Goal: Navigation & Orientation: Find specific page/section

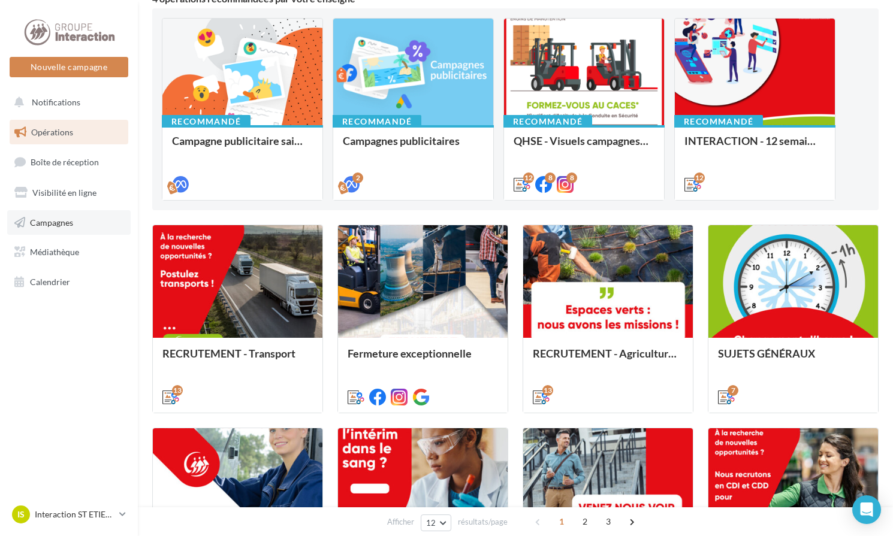
scroll to position [180, 0]
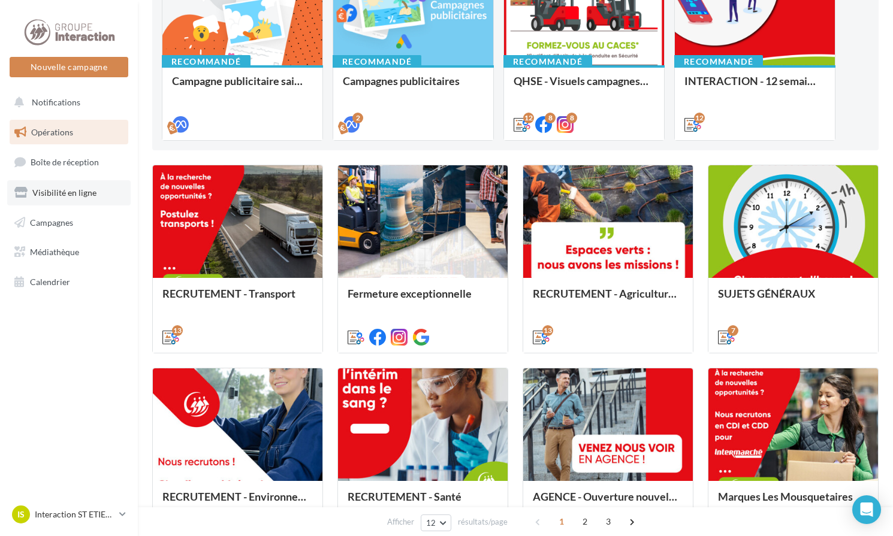
click at [76, 195] on span "Visibilité en ligne" at bounding box center [64, 193] width 64 height 10
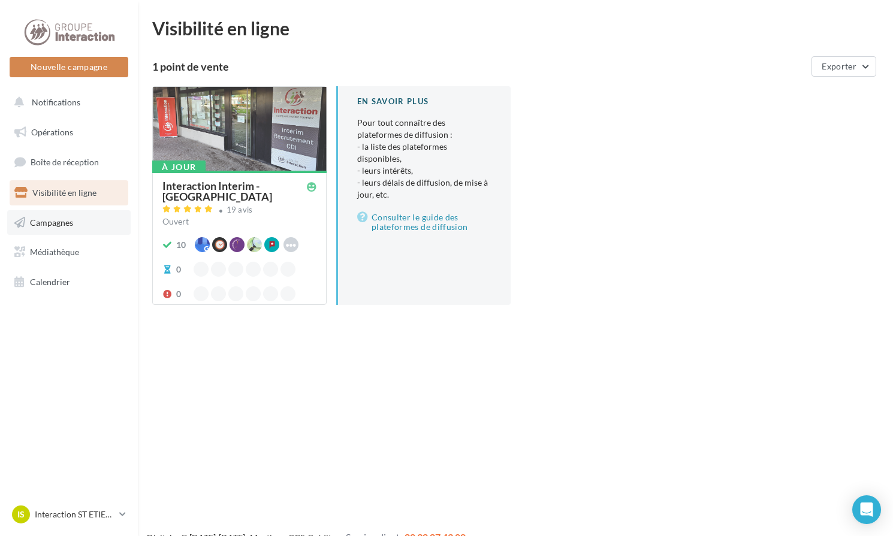
click at [68, 227] on span "Campagnes" at bounding box center [51, 222] width 43 height 10
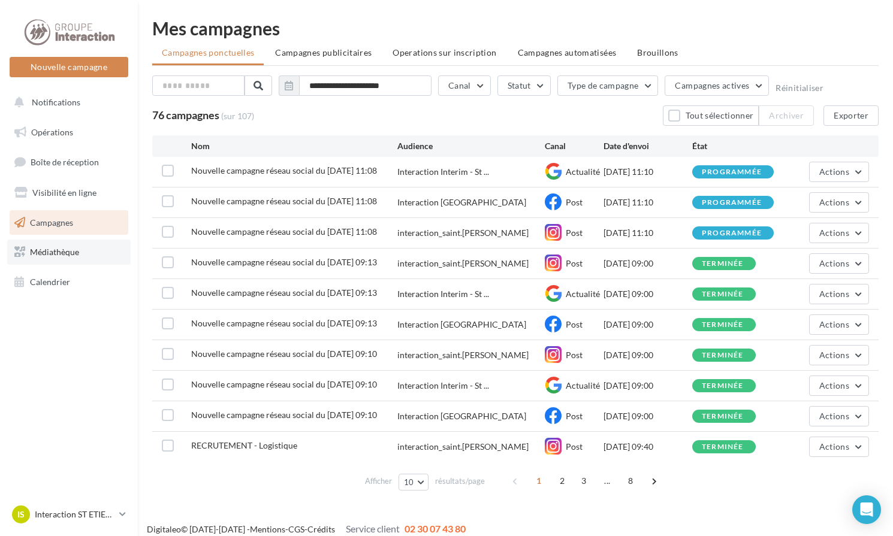
click at [96, 246] on link "Médiathèque" at bounding box center [68, 252] width 123 height 25
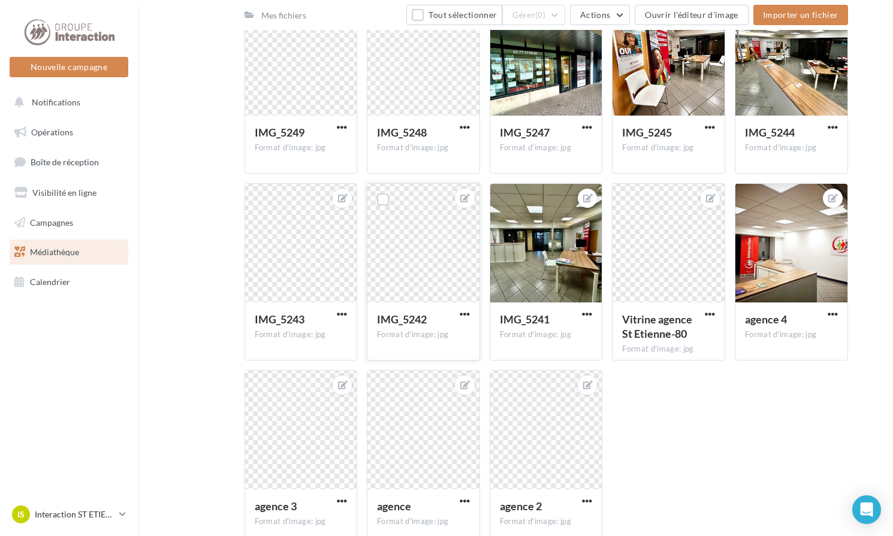
scroll to position [959, 0]
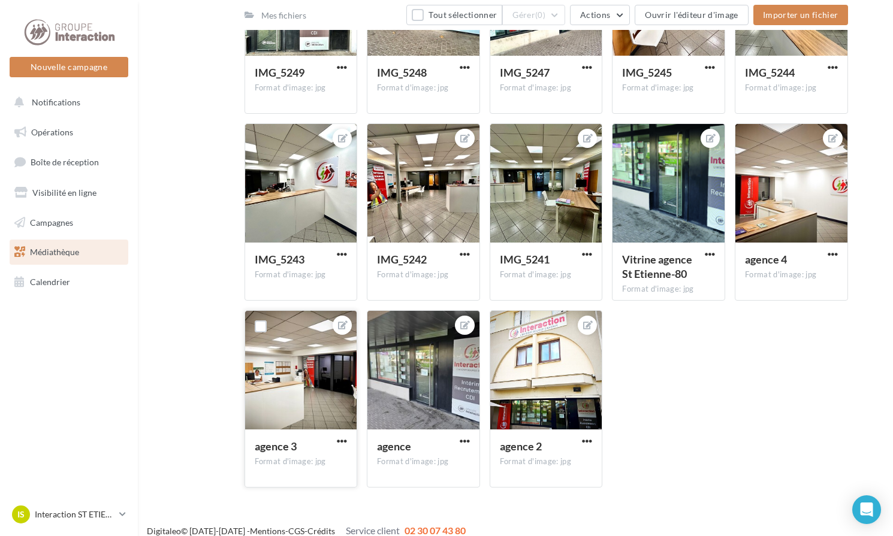
click at [331, 376] on div at bounding box center [301, 371] width 112 height 120
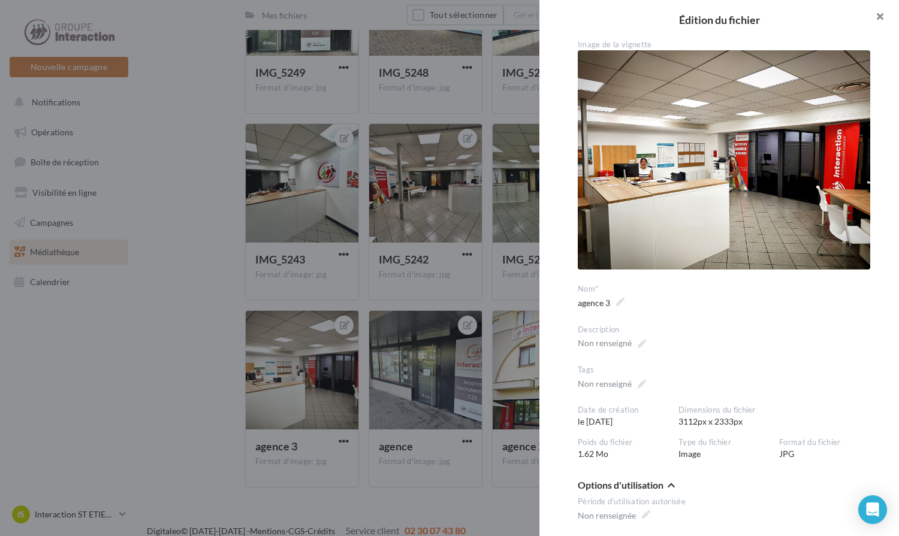
click at [880, 25] on button "button" at bounding box center [875, 18] width 48 height 36
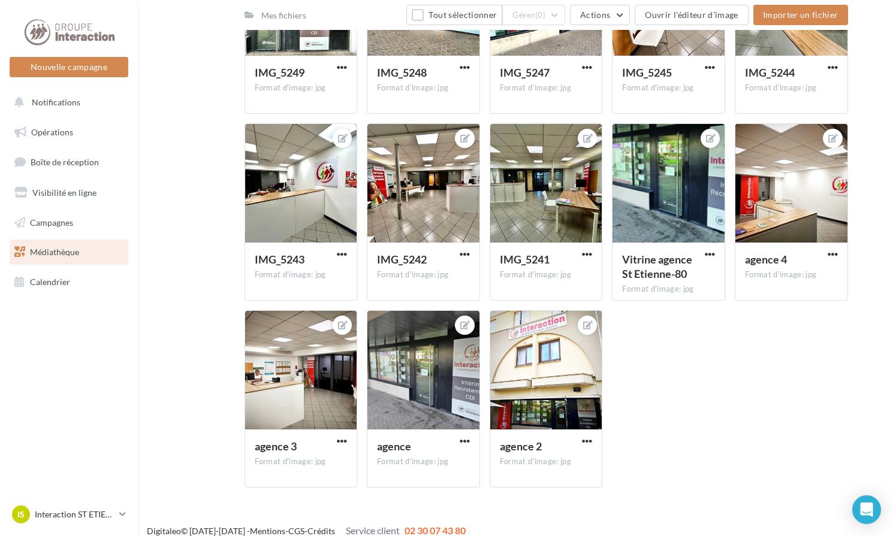
scroll to position [971, 0]
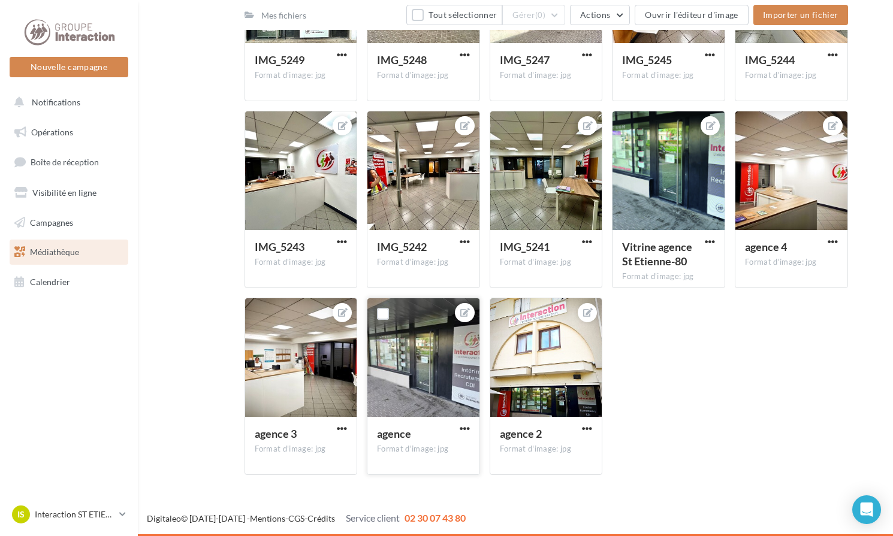
click at [465, 372] on div at bounding box center [423, 358] width 112 height 120
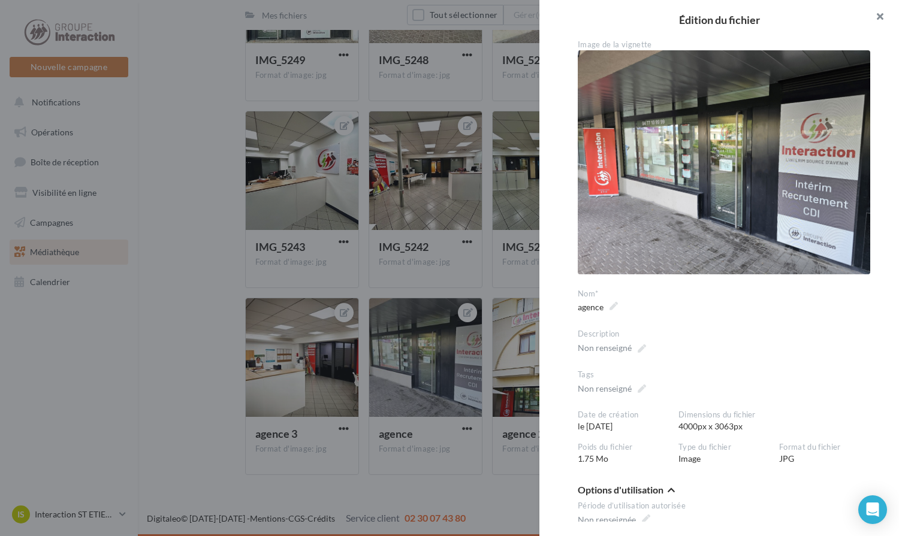
click at [876, 25] on button "button" at bounding box center [875, 18] width 48 height 36
